Goal: Check status: Check status

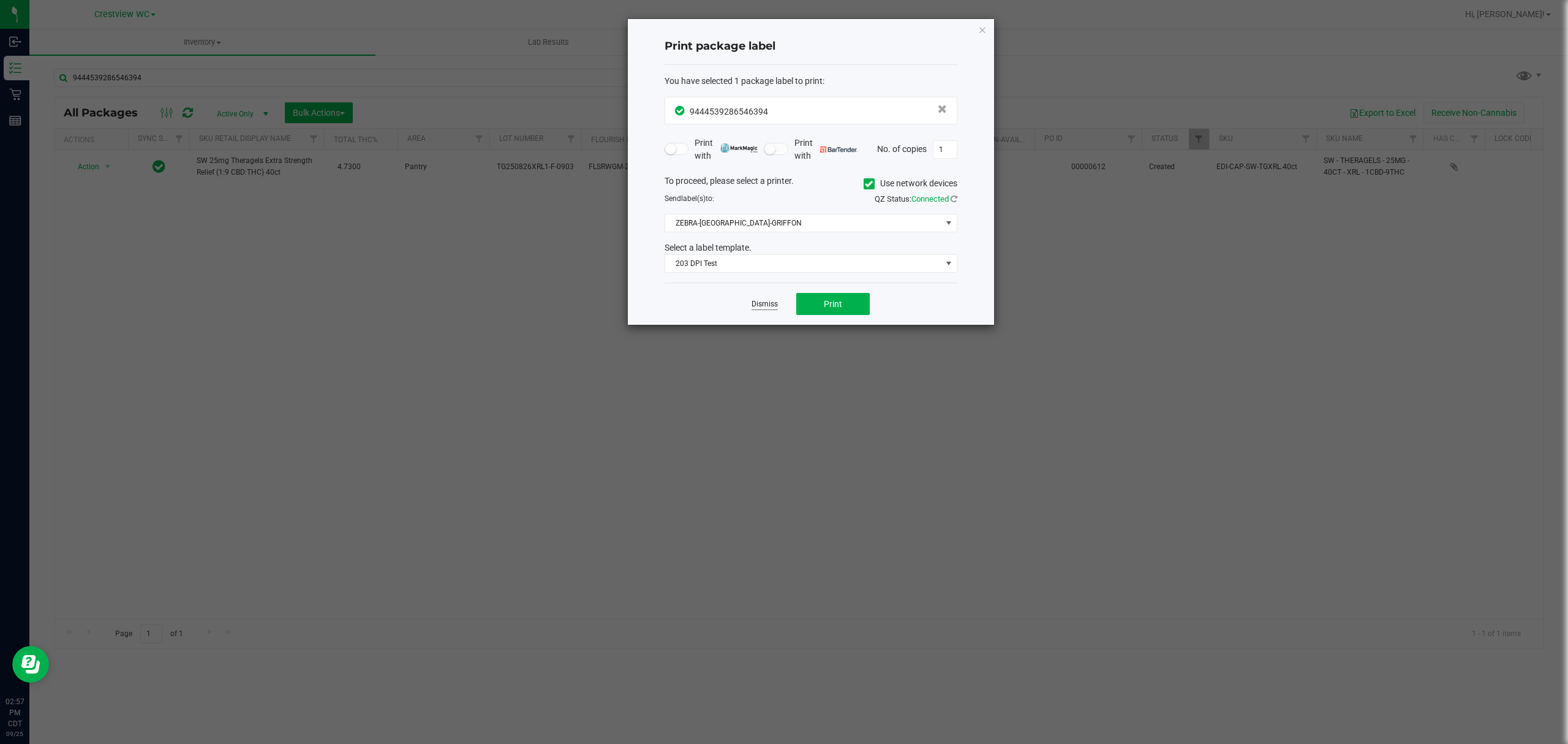
click at [765, 307] on link "Dismiss" at bounding box center [764, 304] width 26 height 10
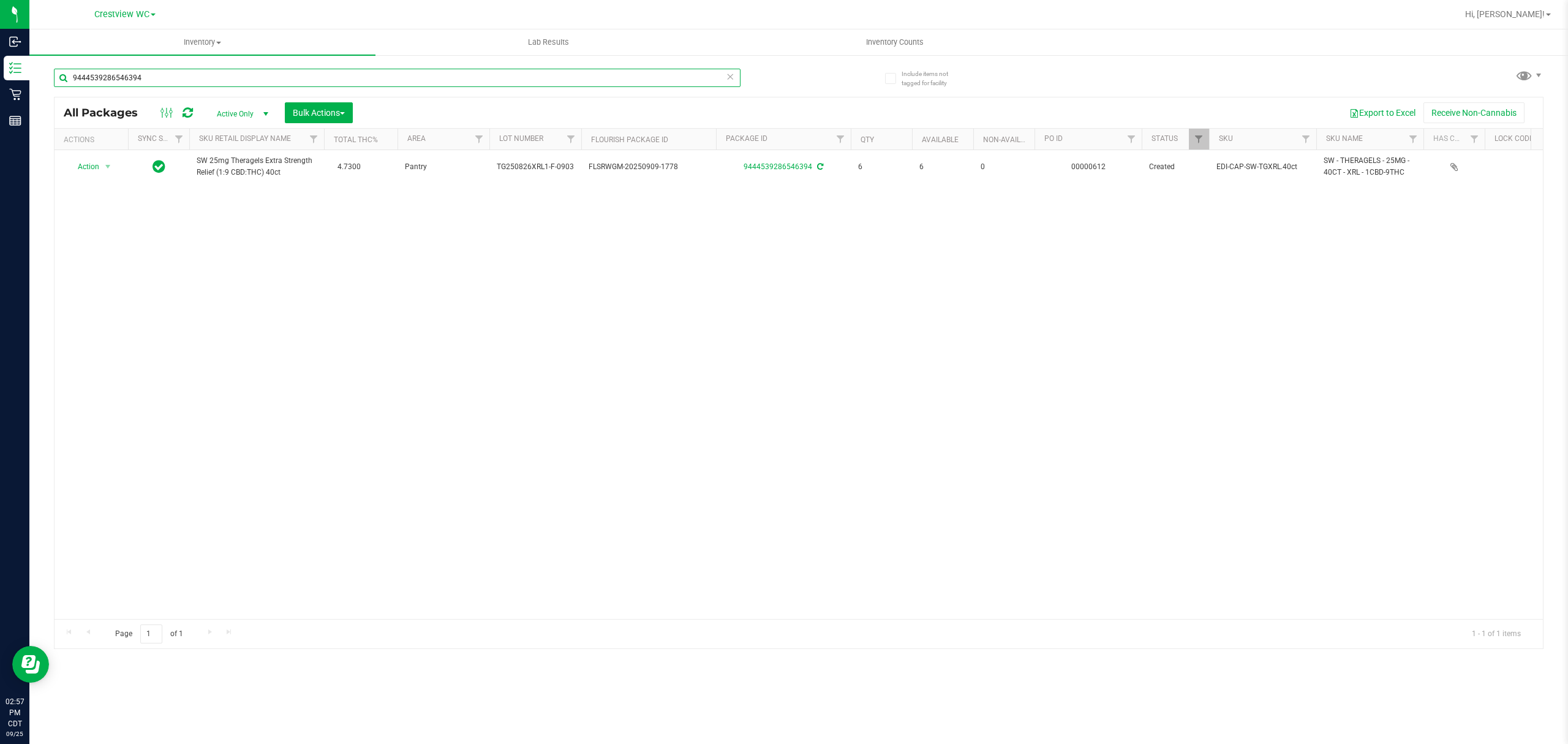
click at [614, 78] on input "9444539286546394" at bounding box center [397, 78] width 686 height 19
click at [616, 76] on input "9444539286546394" at bounding box center [397, 78] width 686 height 19
type input "4097106698043432"
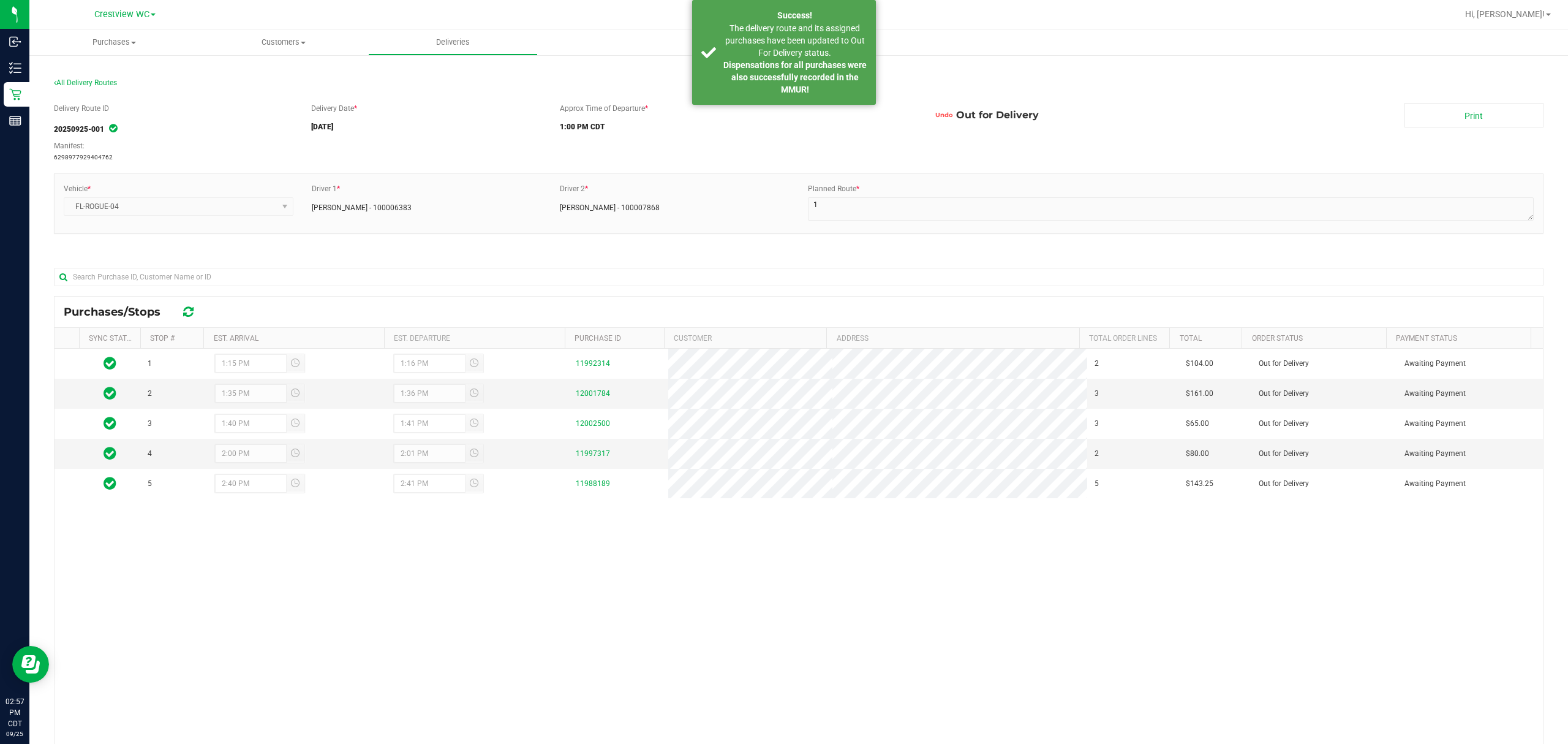
click at [1312, 108] on div "Undo Out for Delivery" at bounding box center [1159, 115] width 472 height 24
